Goal: Task Accomplishment & Management: Use online tool/utility

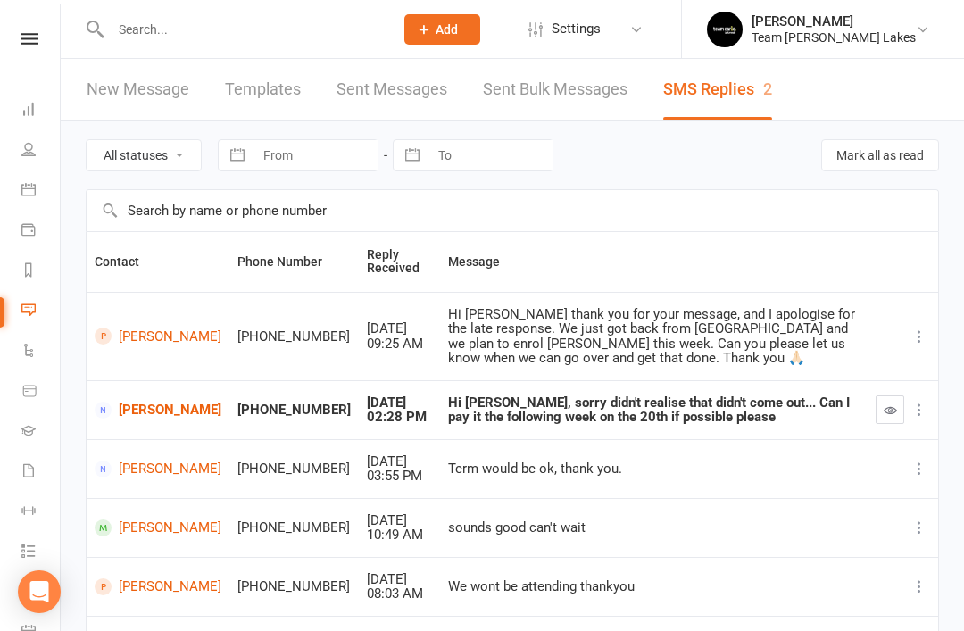
click at [31, 309] on icon at bounding box center [28, 310] width 14 height 14
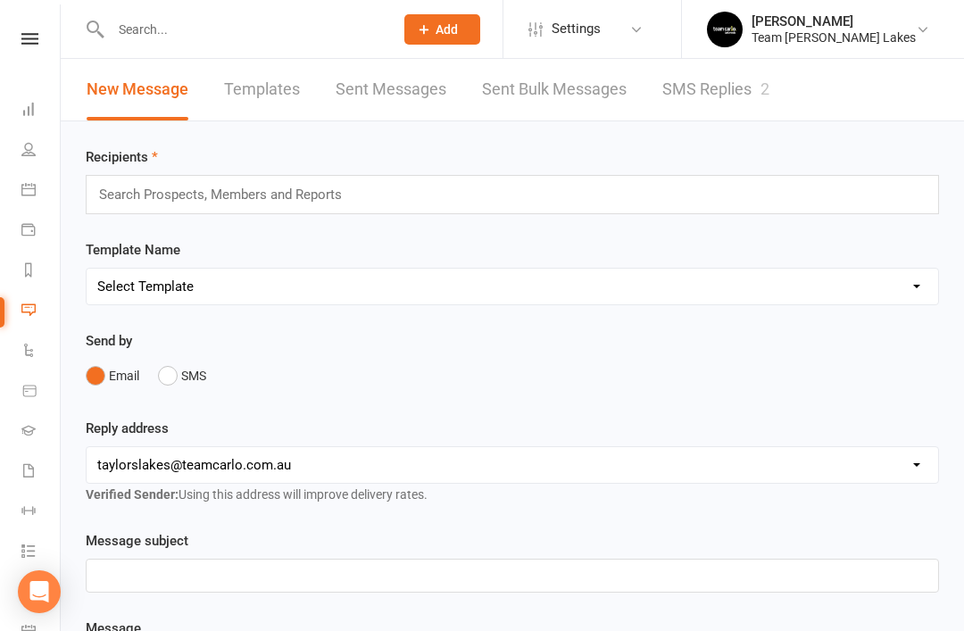
click at [720, 88] on link "SMS Replies 2" at bounding box center [715, 90] width 107 height 62
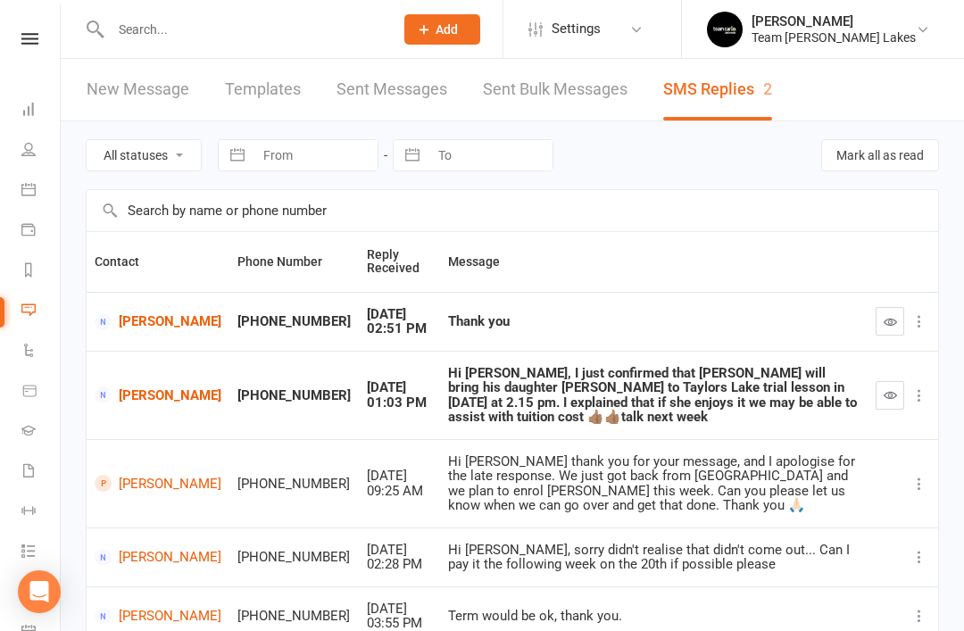
click at [886, 388] on icon "button" at bounding box center [890, 394] width 13 height 13
